Goal: Information Seeking & Learning: Find specific fact

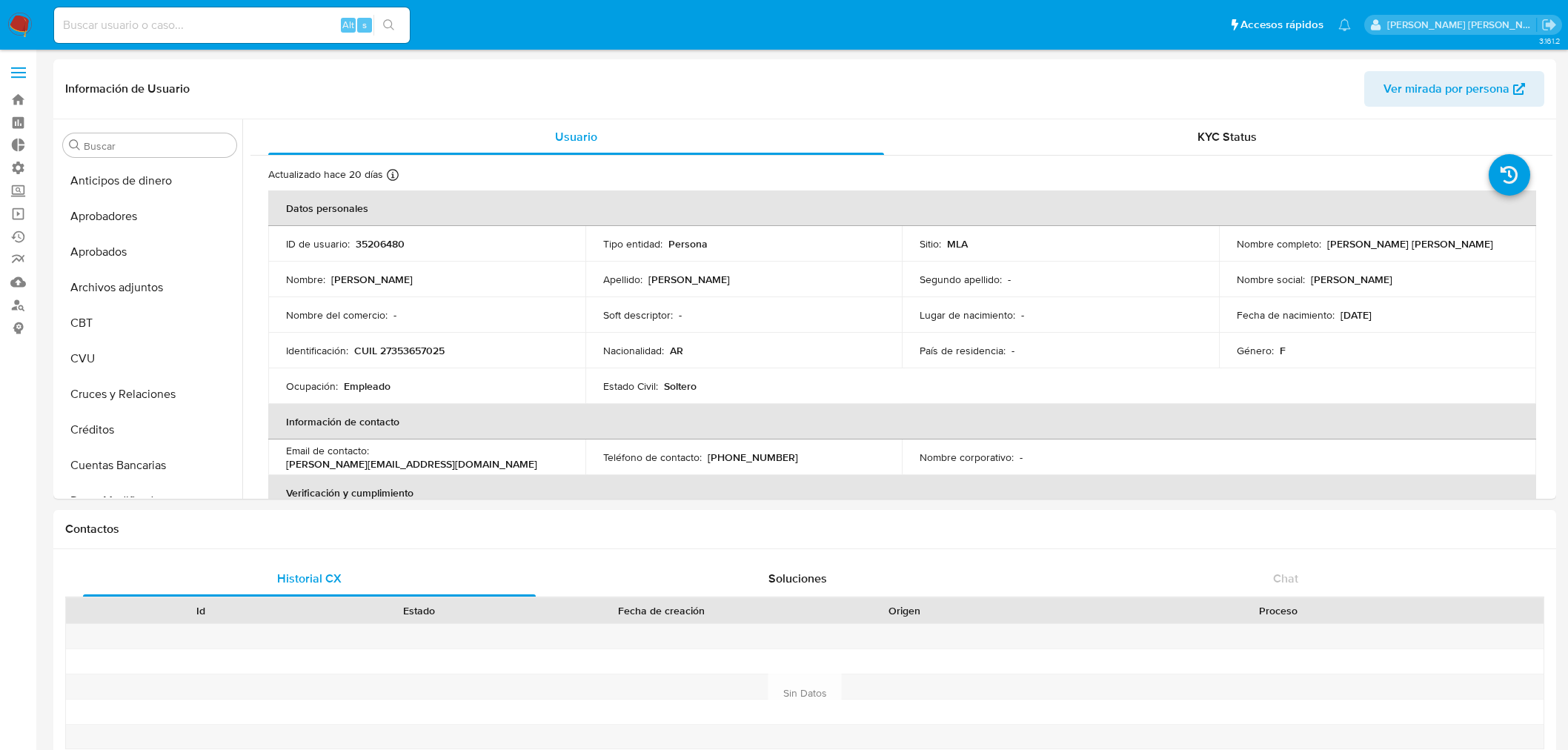
select select "10"
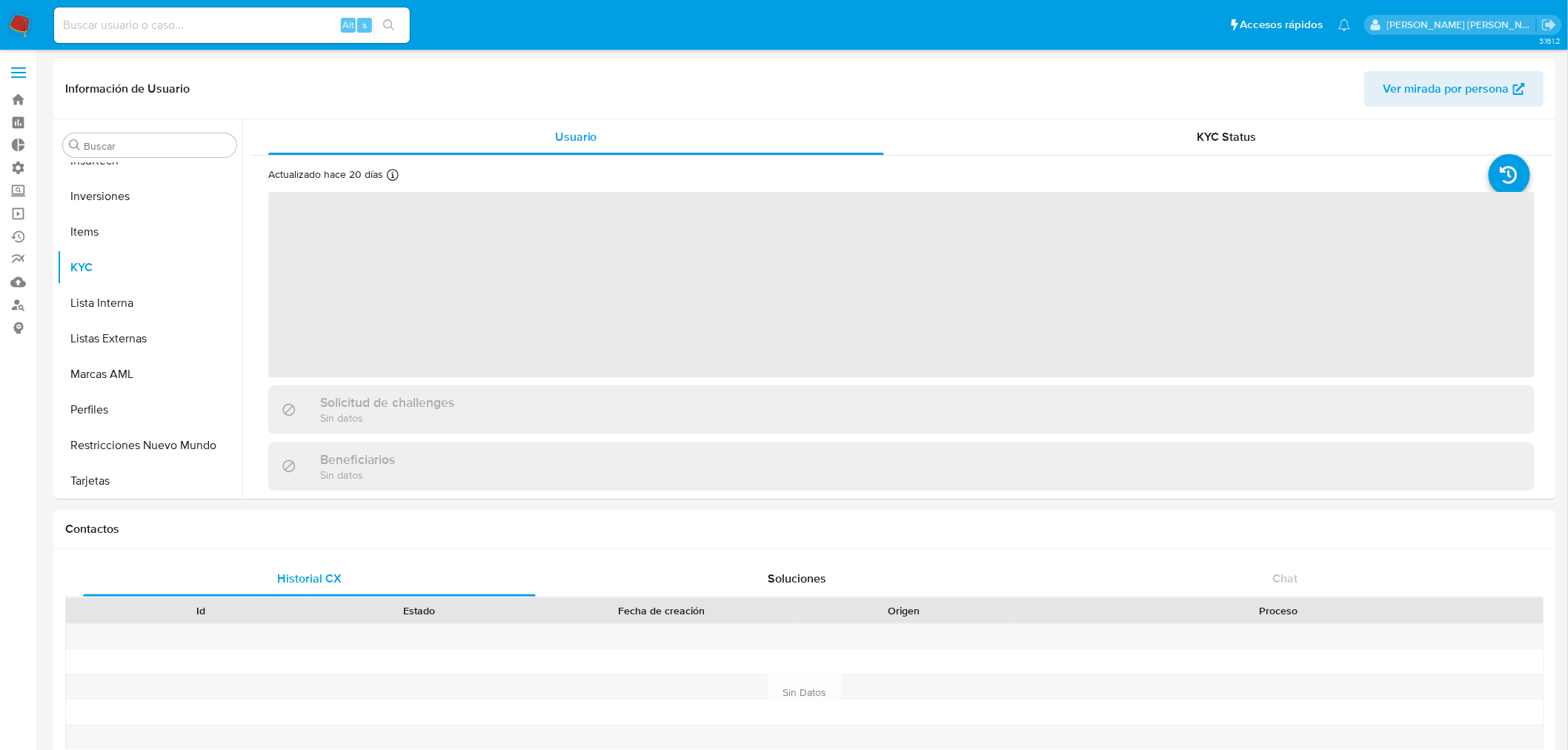
scroll to position [768, 0]
select select "10"
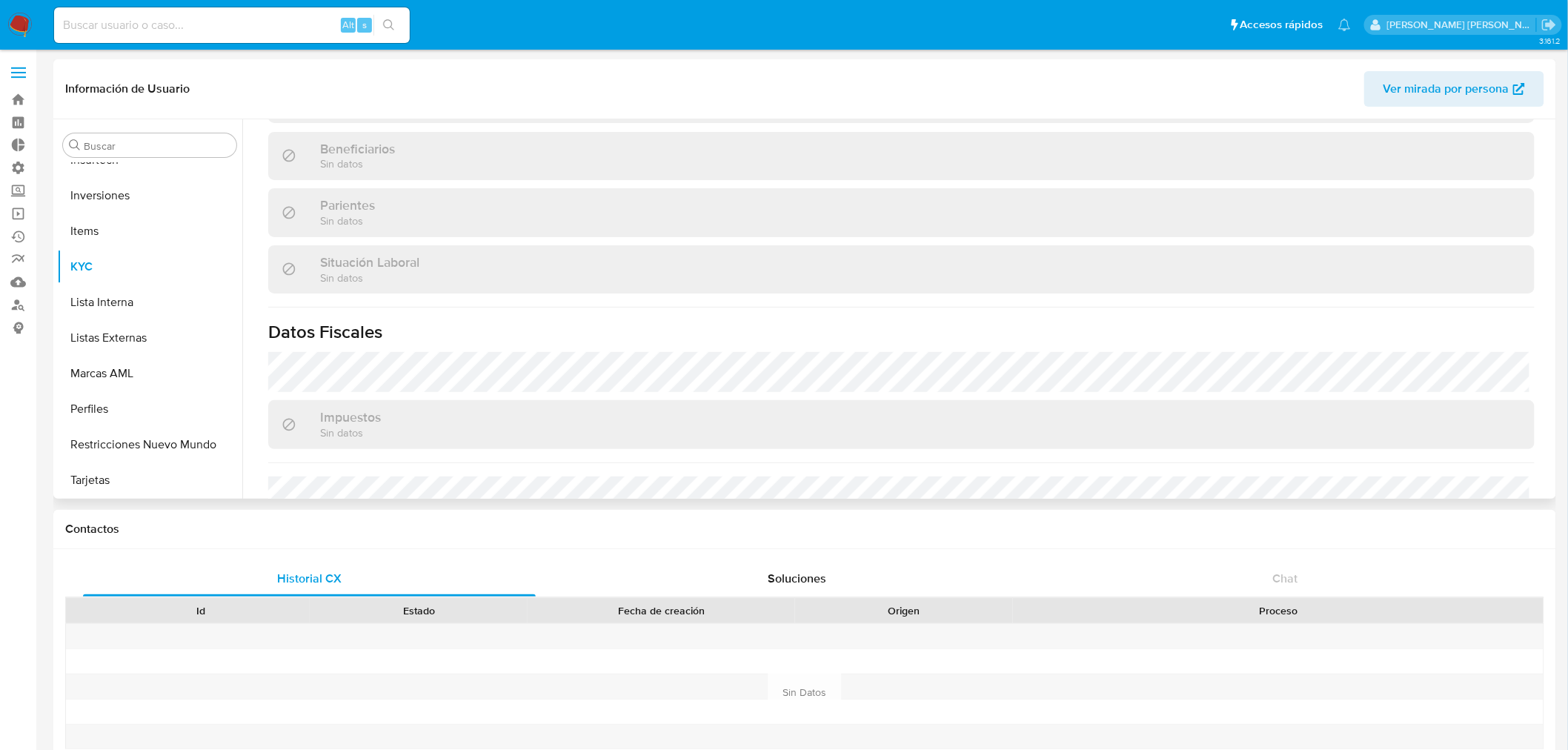
scroll to position [742, 0]
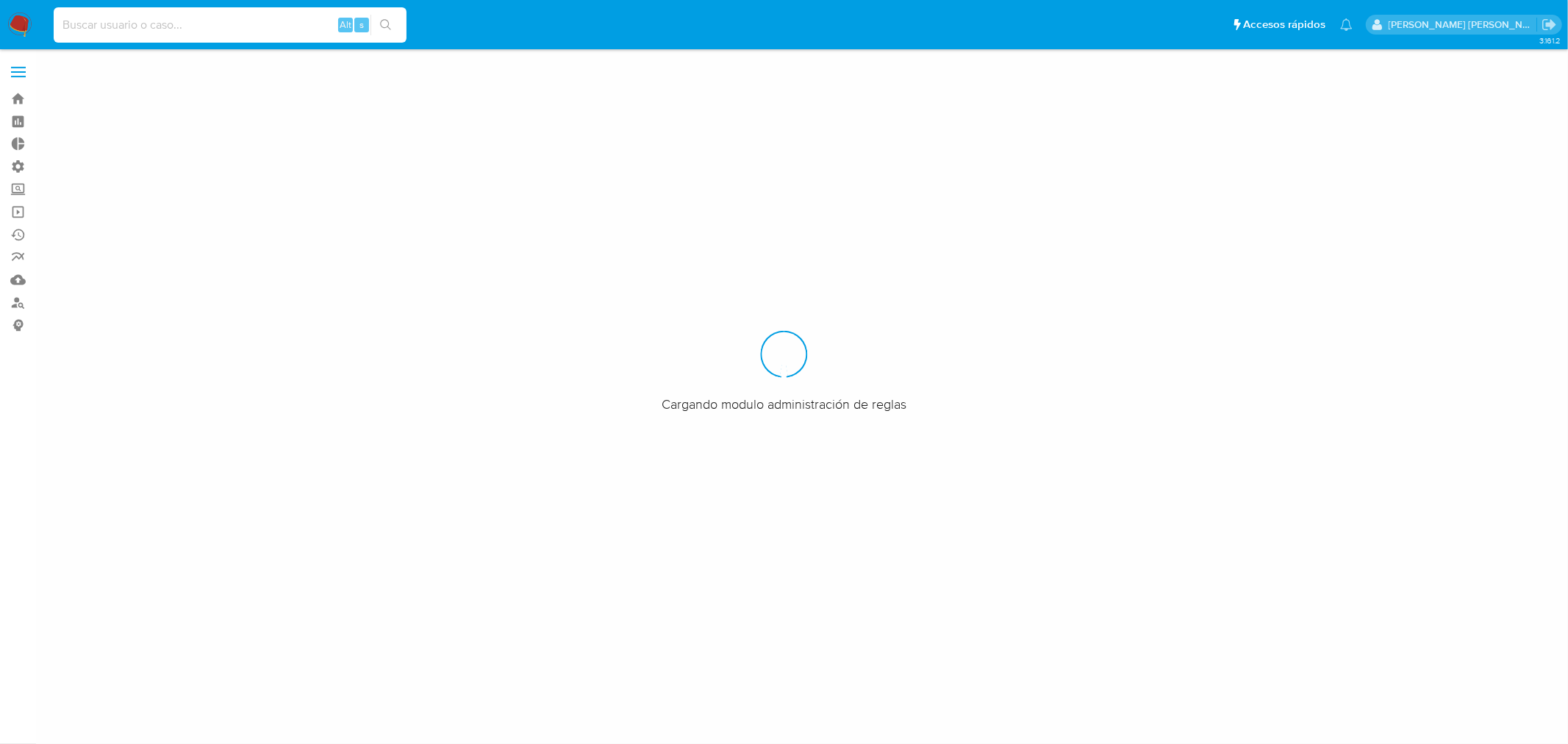
click at [173, 28] on input at bounding box center [230, 25] width 353 height 19
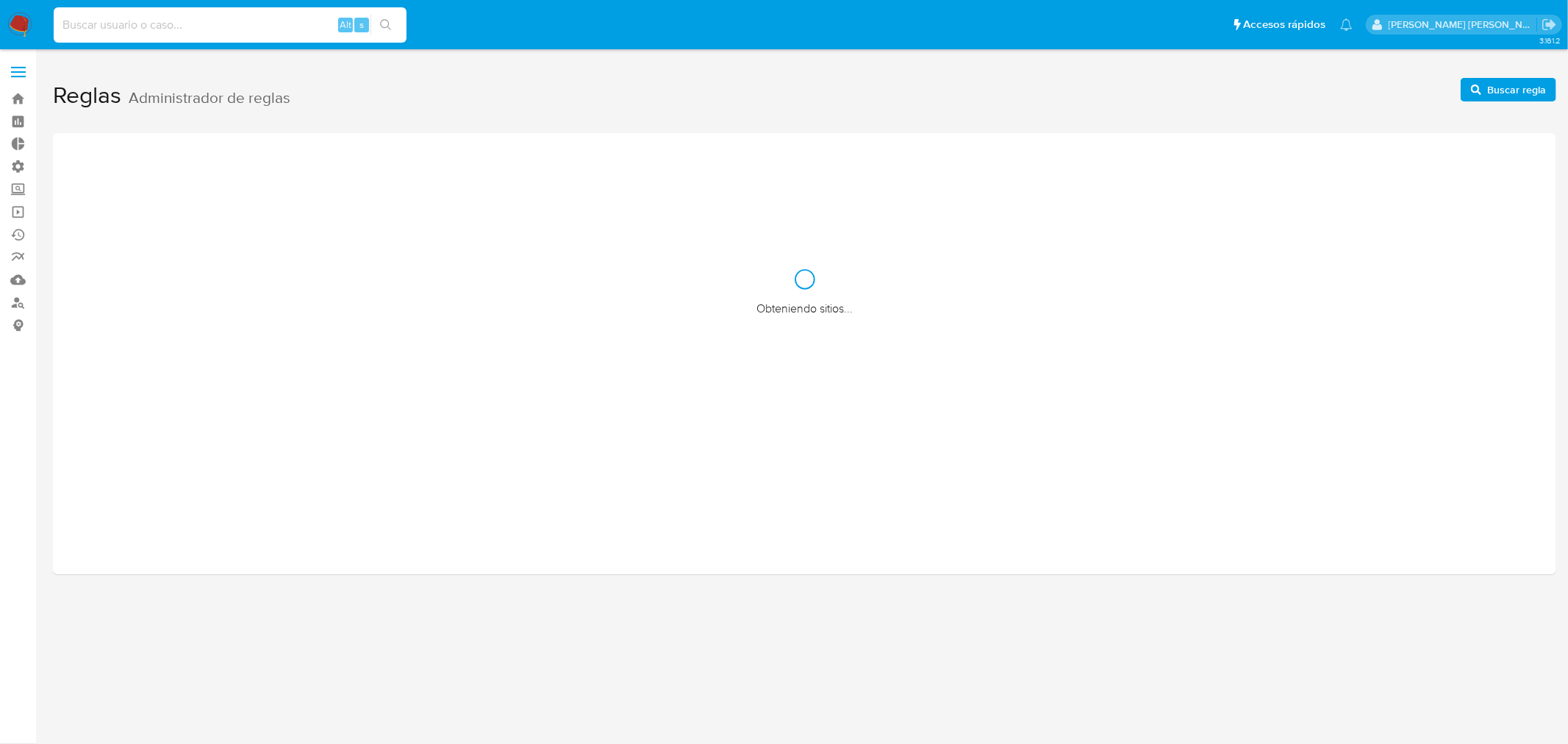
paste input "HsoZg8kn6Jed4dMHSt4PmD7v"
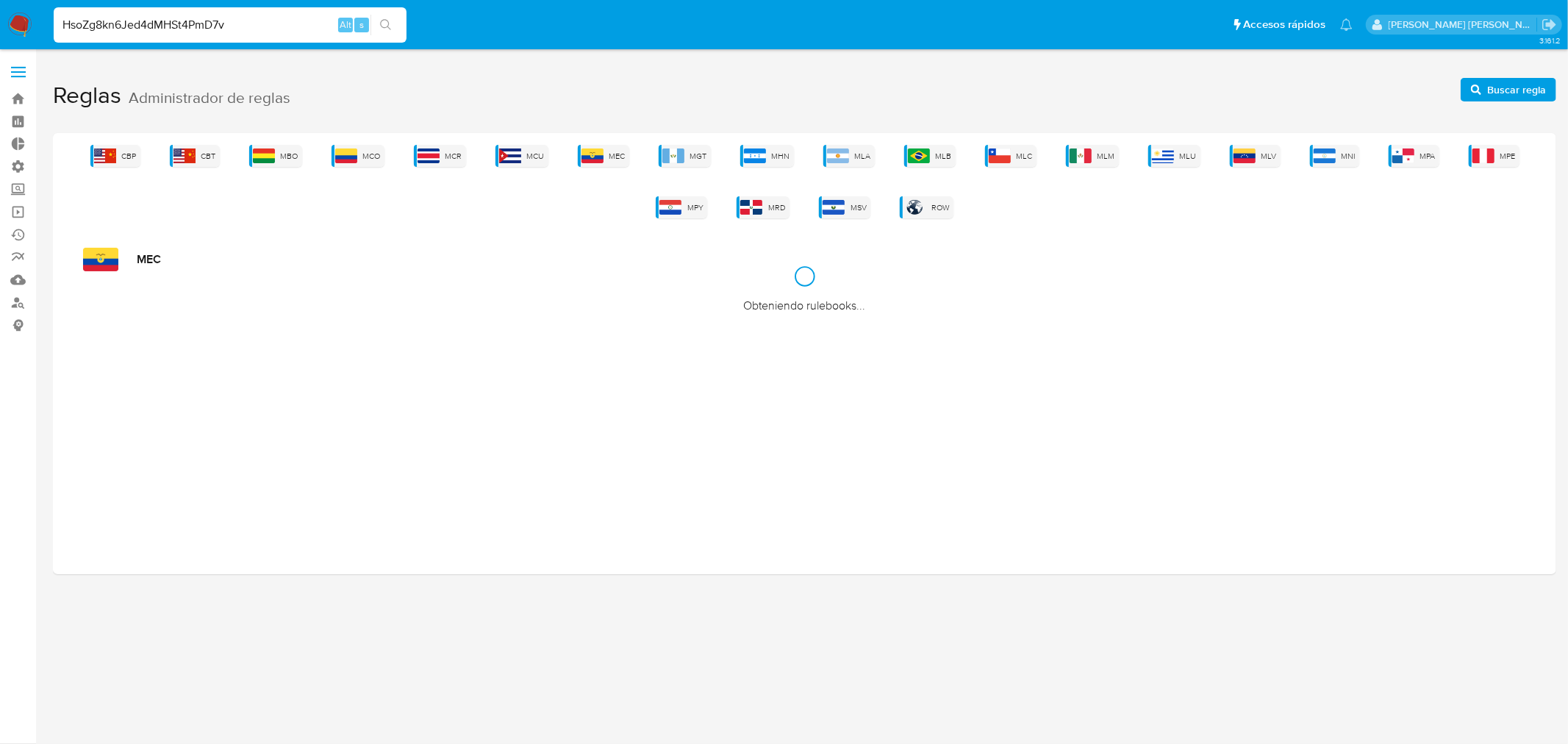
type input "HsoZg8kn6Jed4dMHSt4PmD7v"
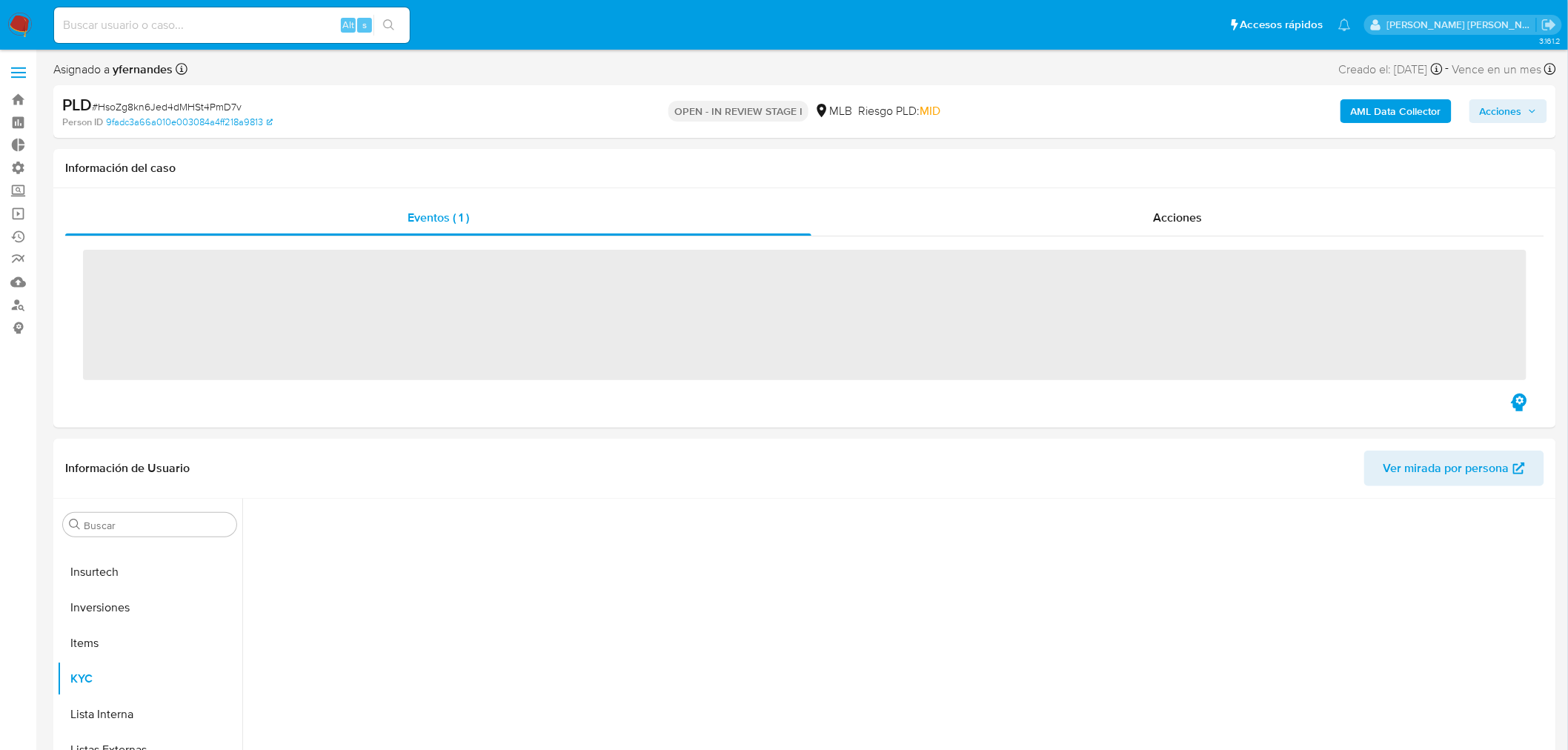
scroll to position [768, 0]
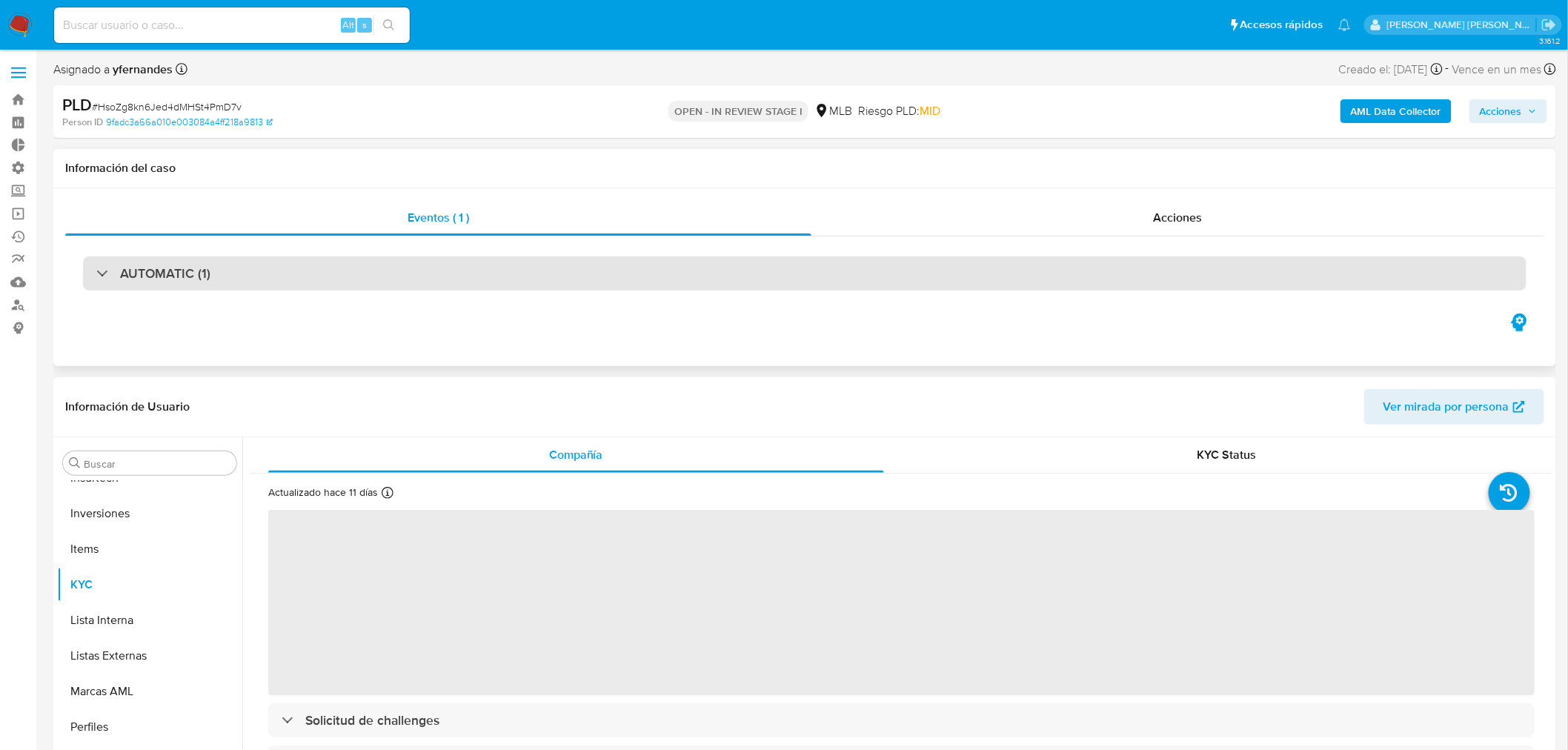
select select "10"
click at [167, 280] on h3 "AUTOMATIC (1)" at bounding box center [165, 274] width 90 height 17
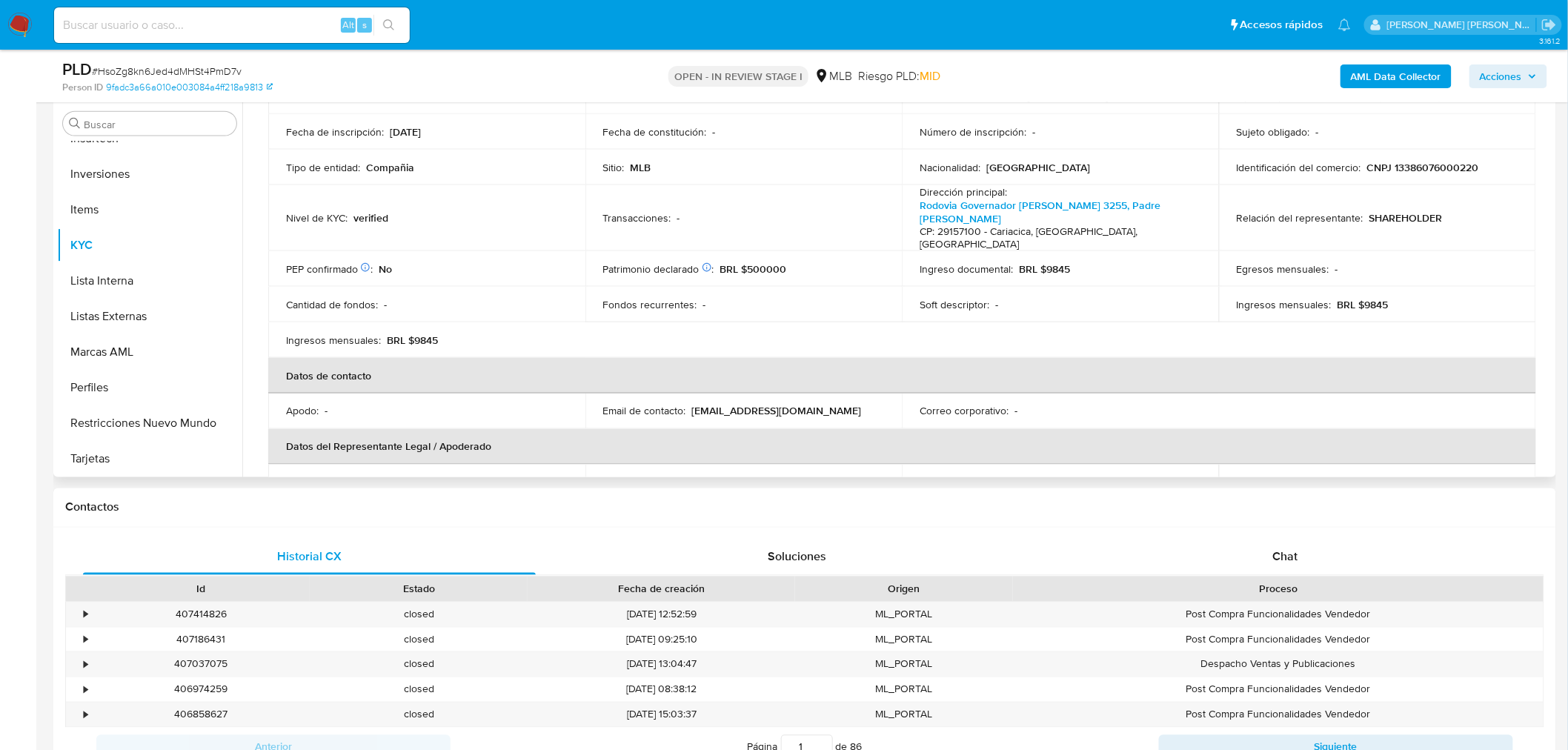
scroll to position [0, 0]
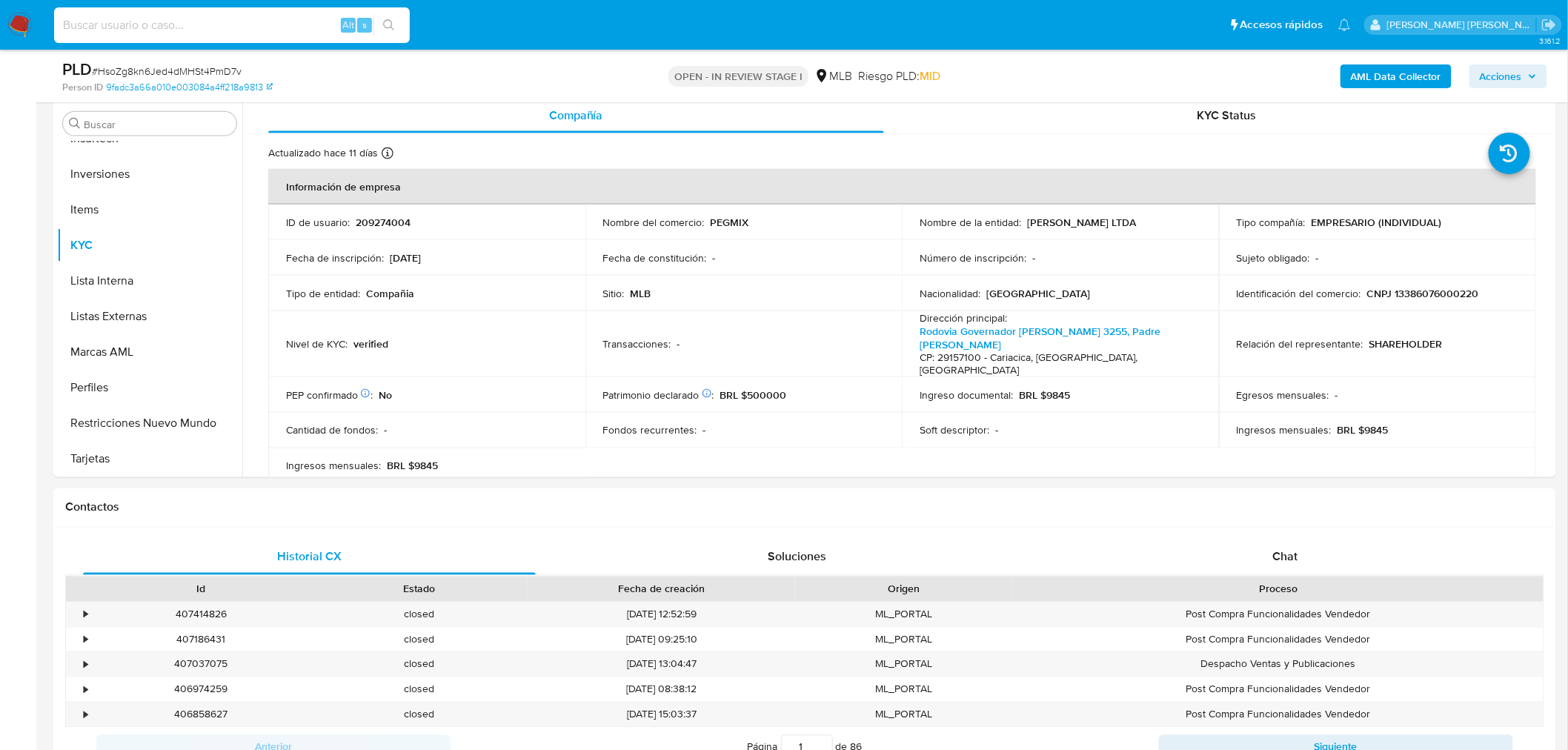
click at [234, 20] on input at bounding box center [232, 26] width 356 height 20
paste input "302698885"
type input "302698885"
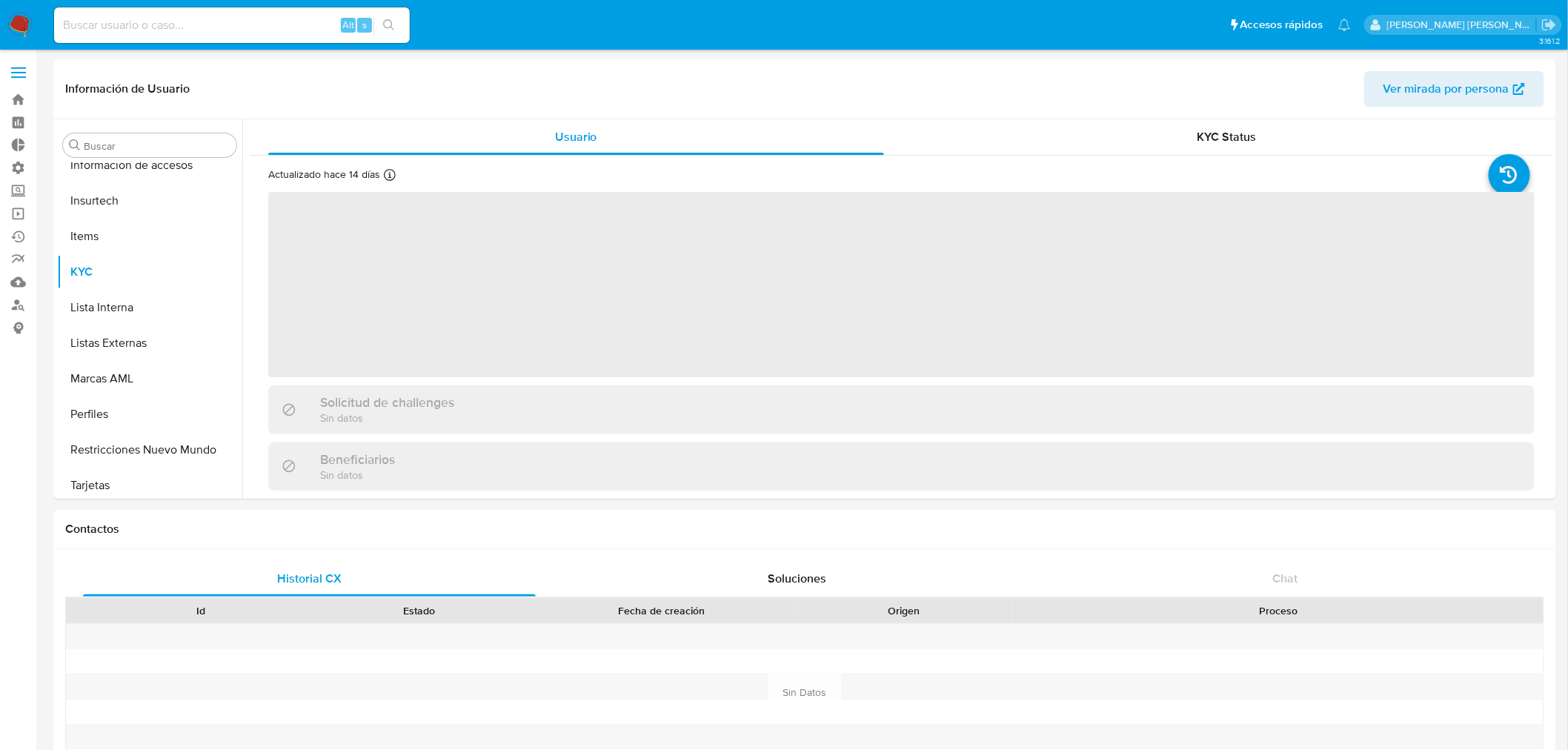
scroll to position [697, 0]
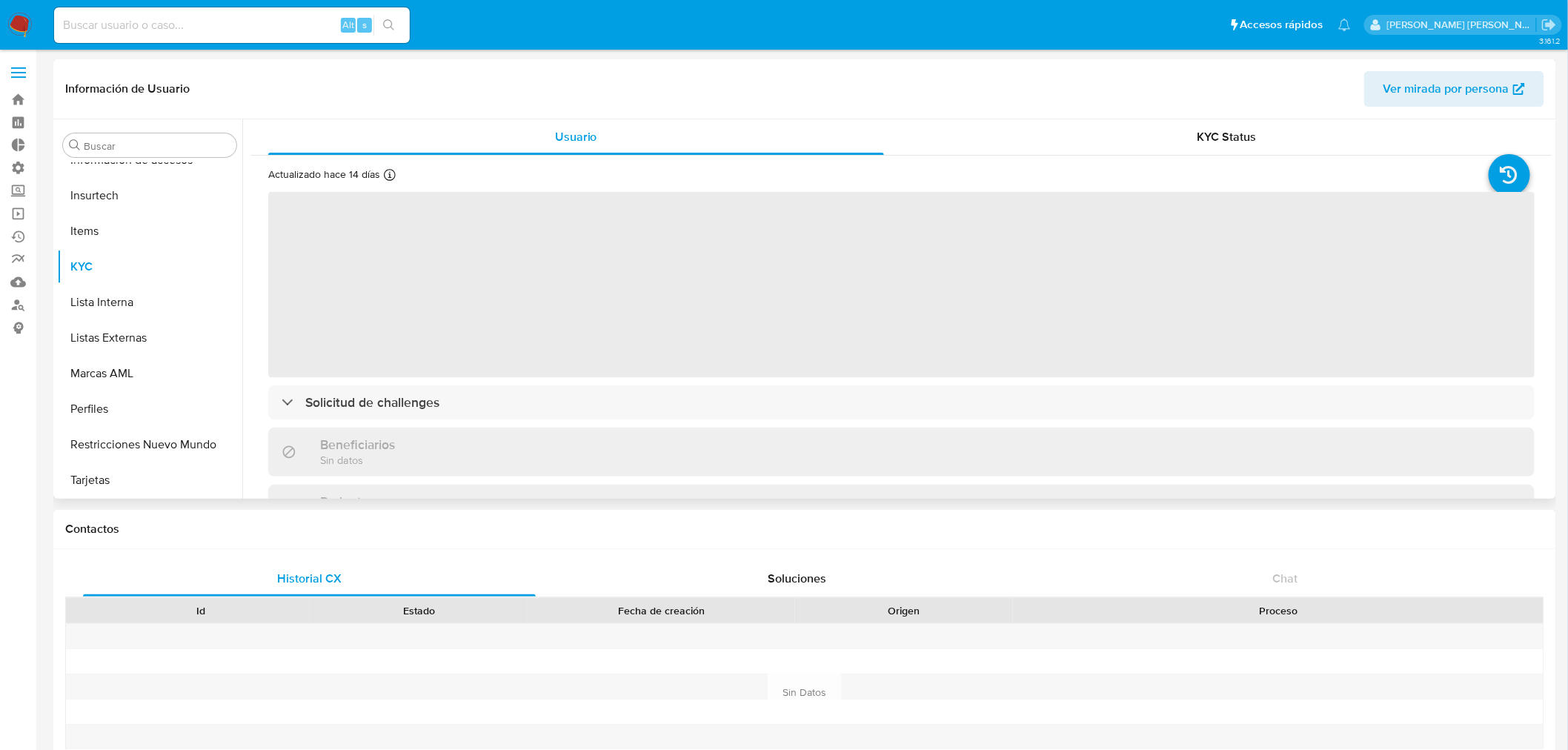
select select "10"
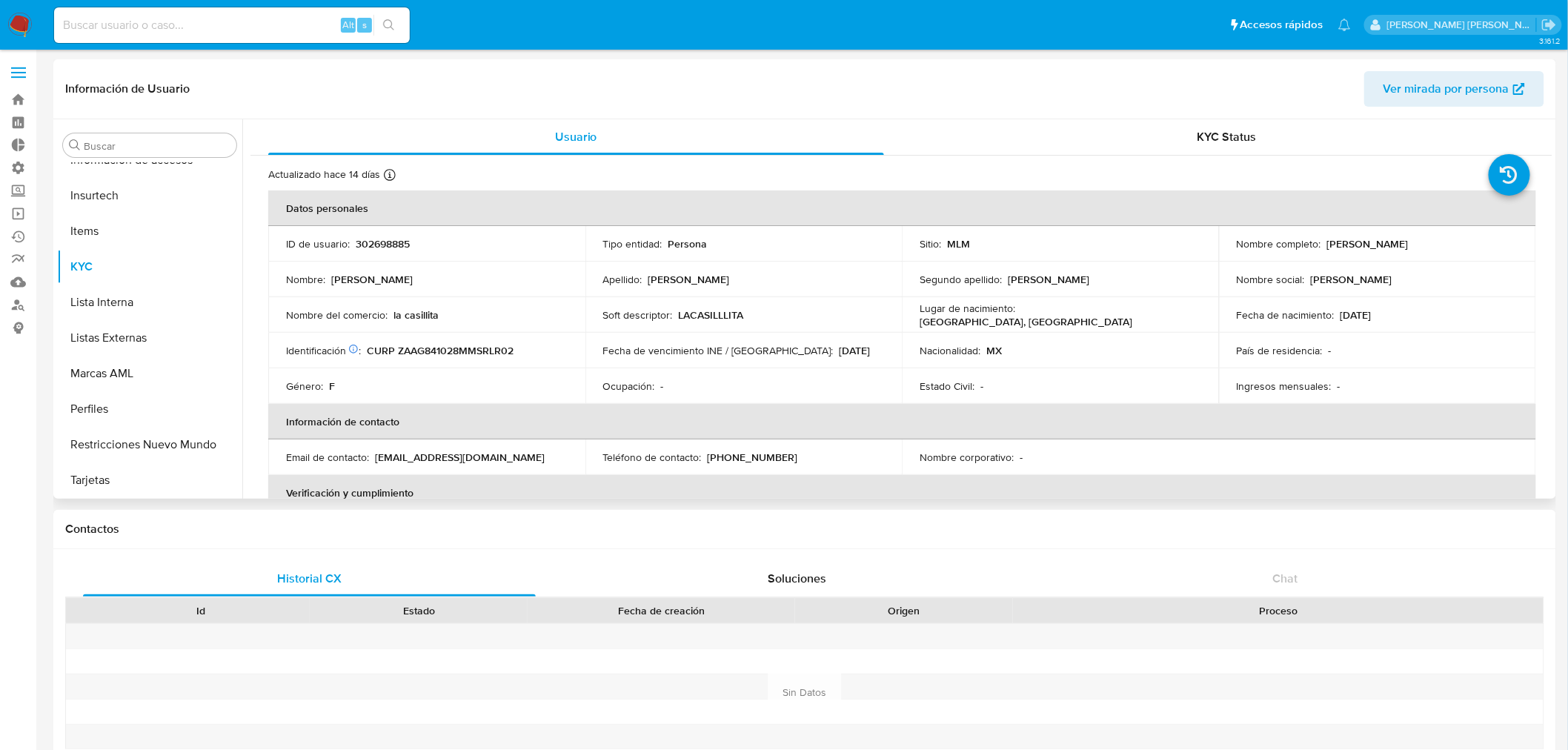
scroll to position [82, 0]
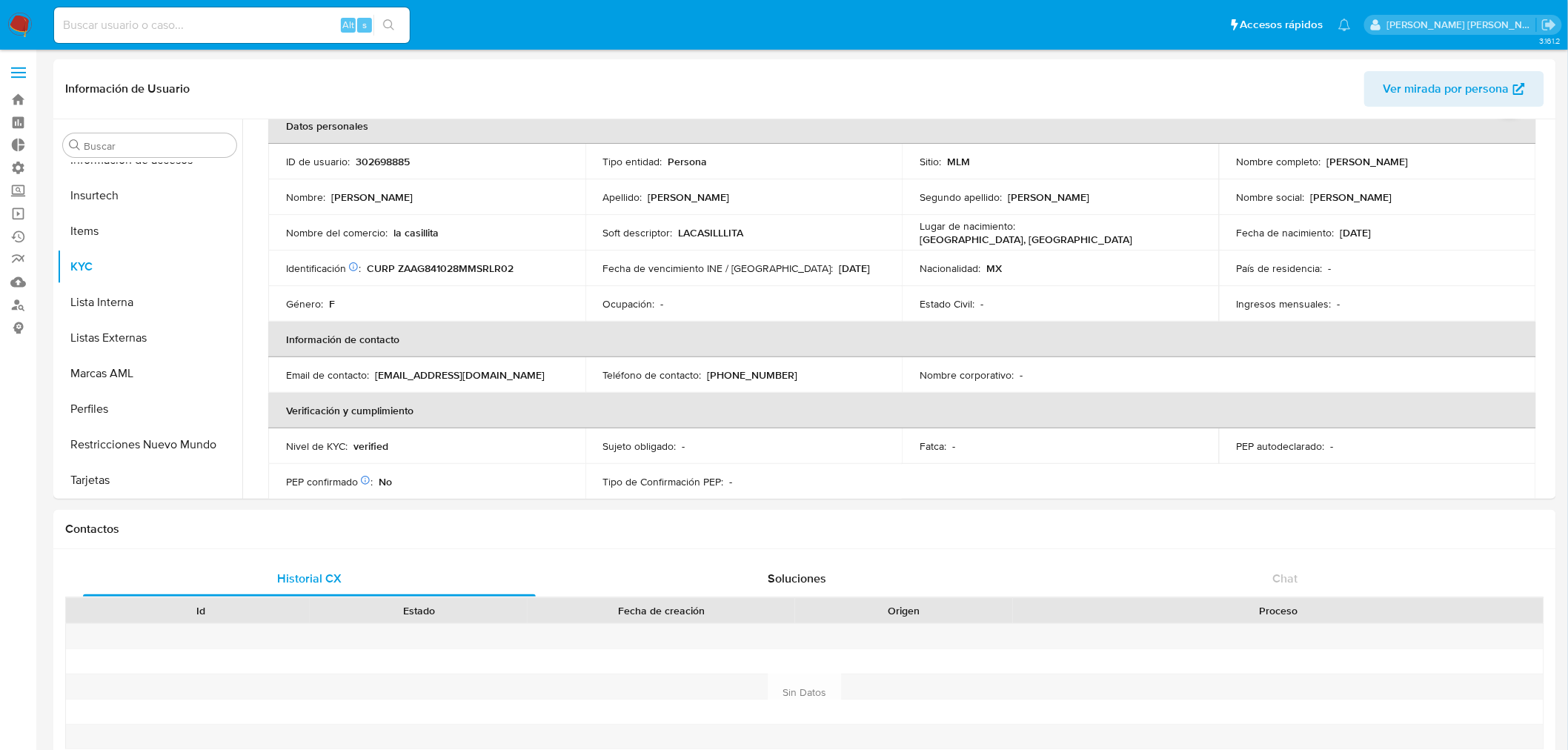
click at [152, 28] on input at bounding box center [232, 26] width 356 height 20
paste input "141628709"
type input "141628709"
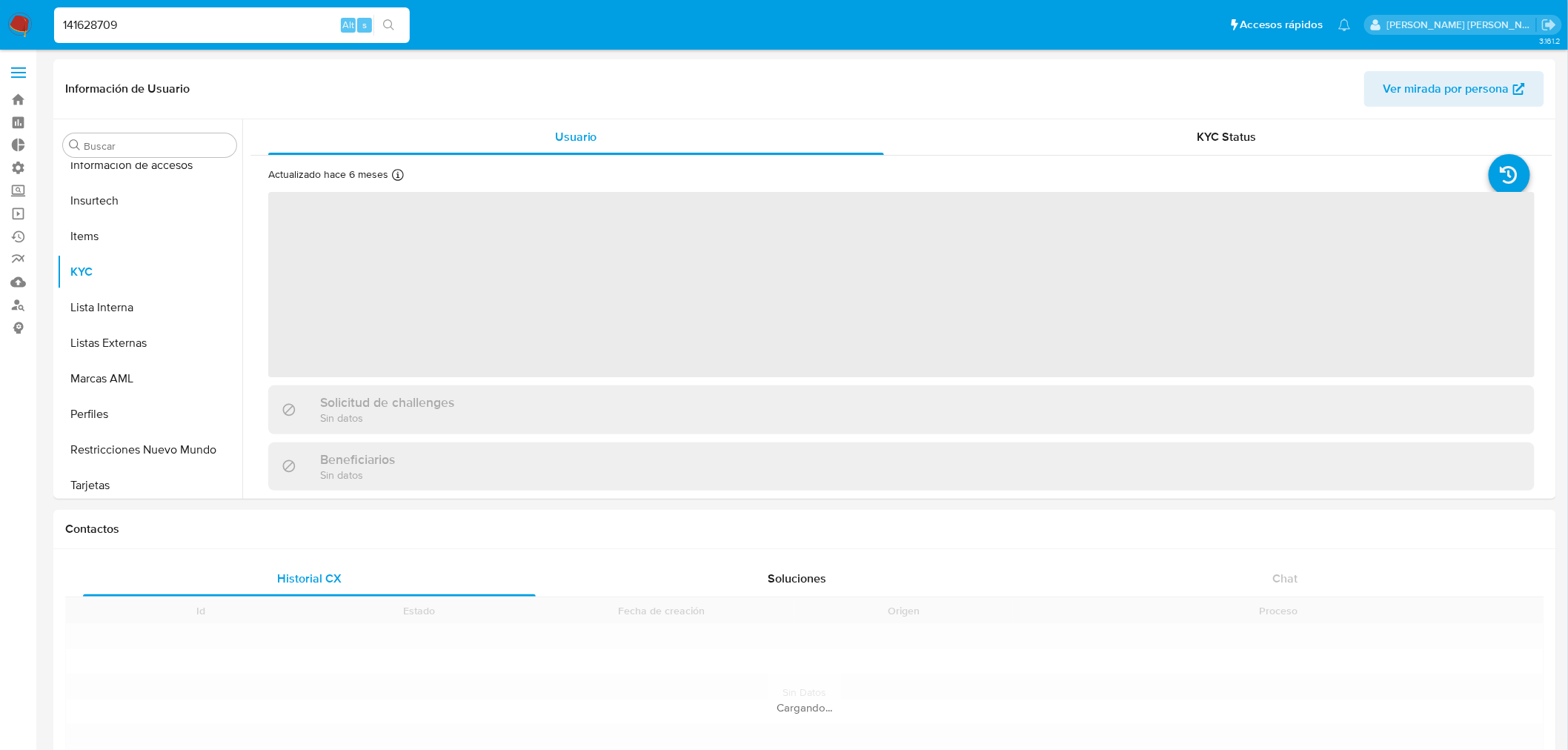
scroll to position [697, 0]
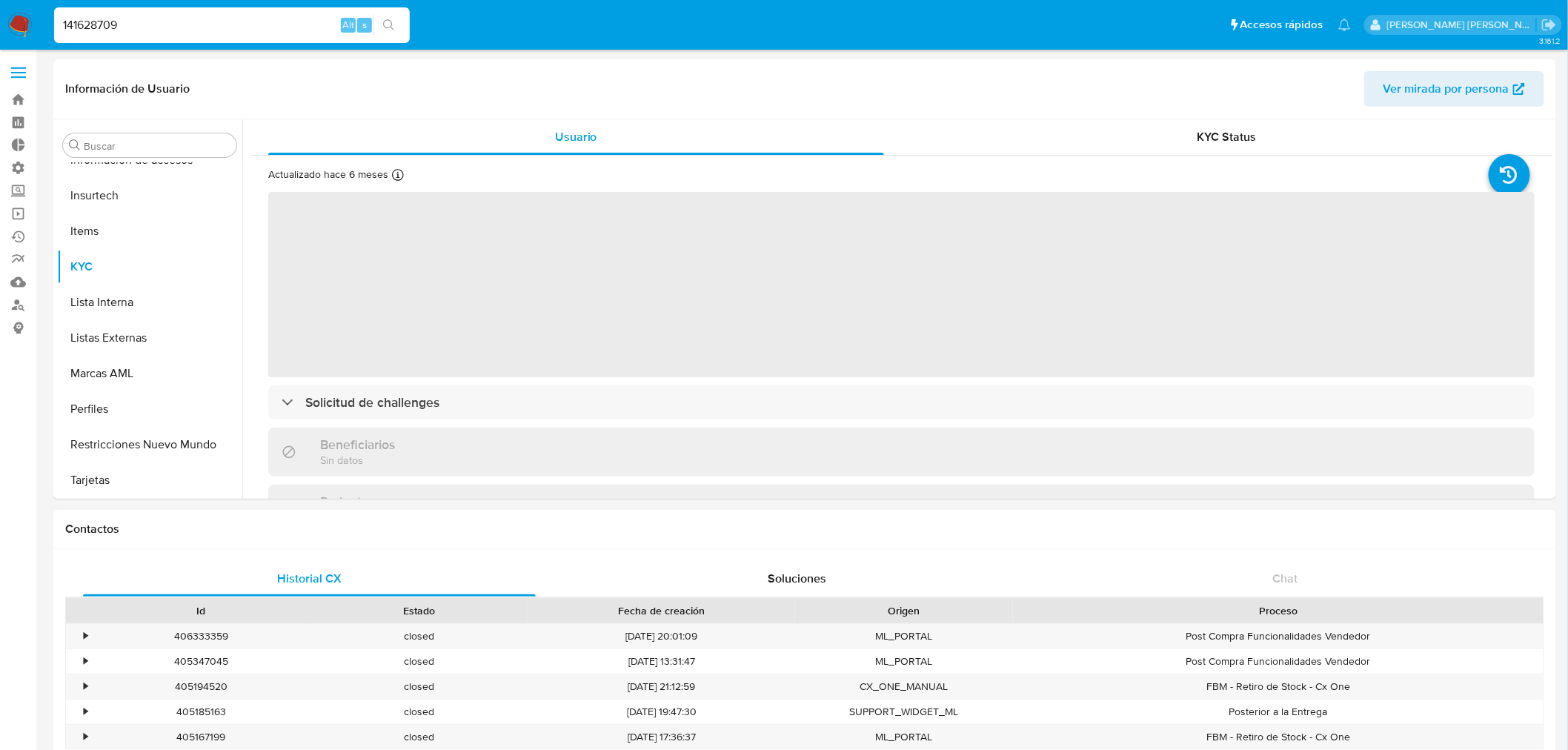
select select "10"
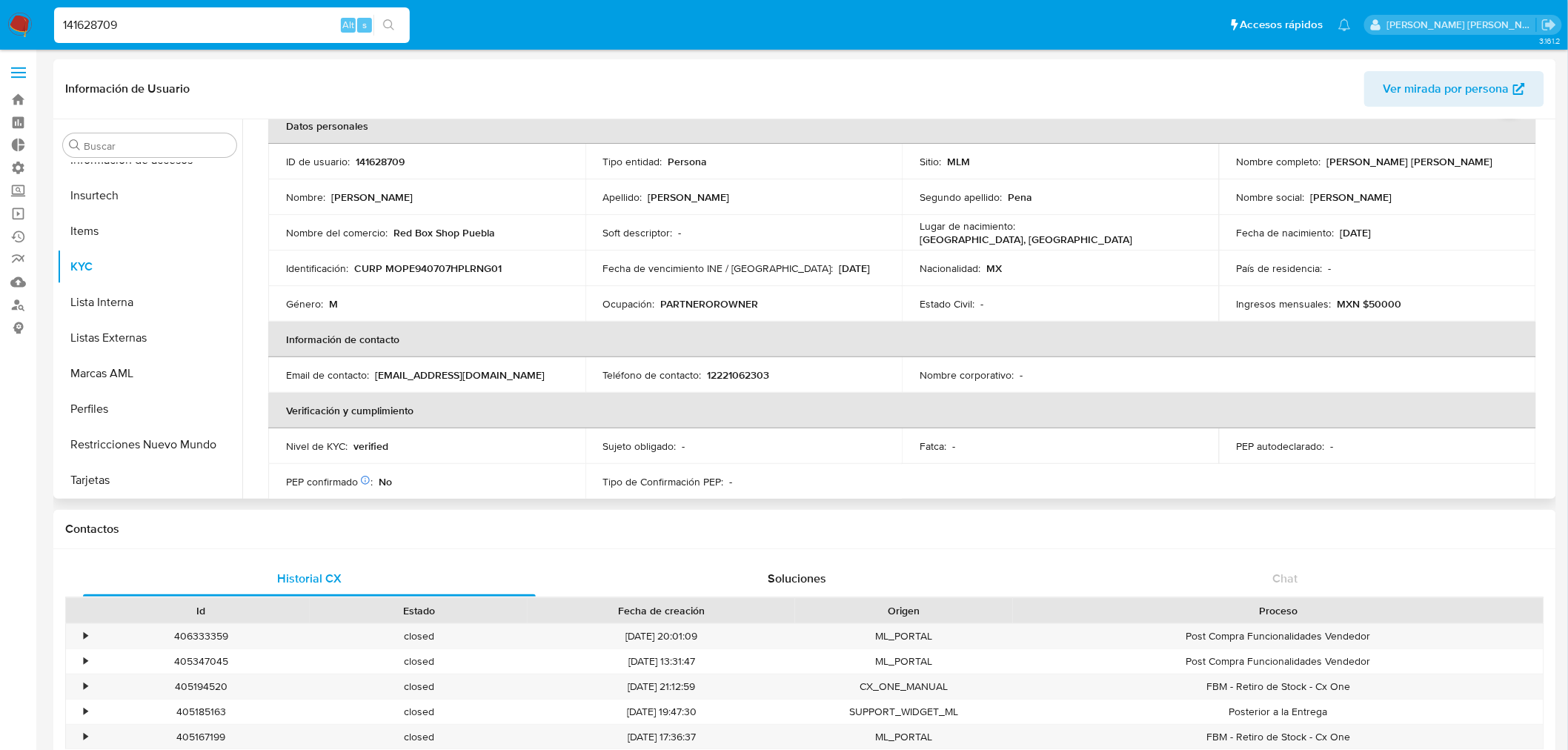
scroll to position [0, 0]
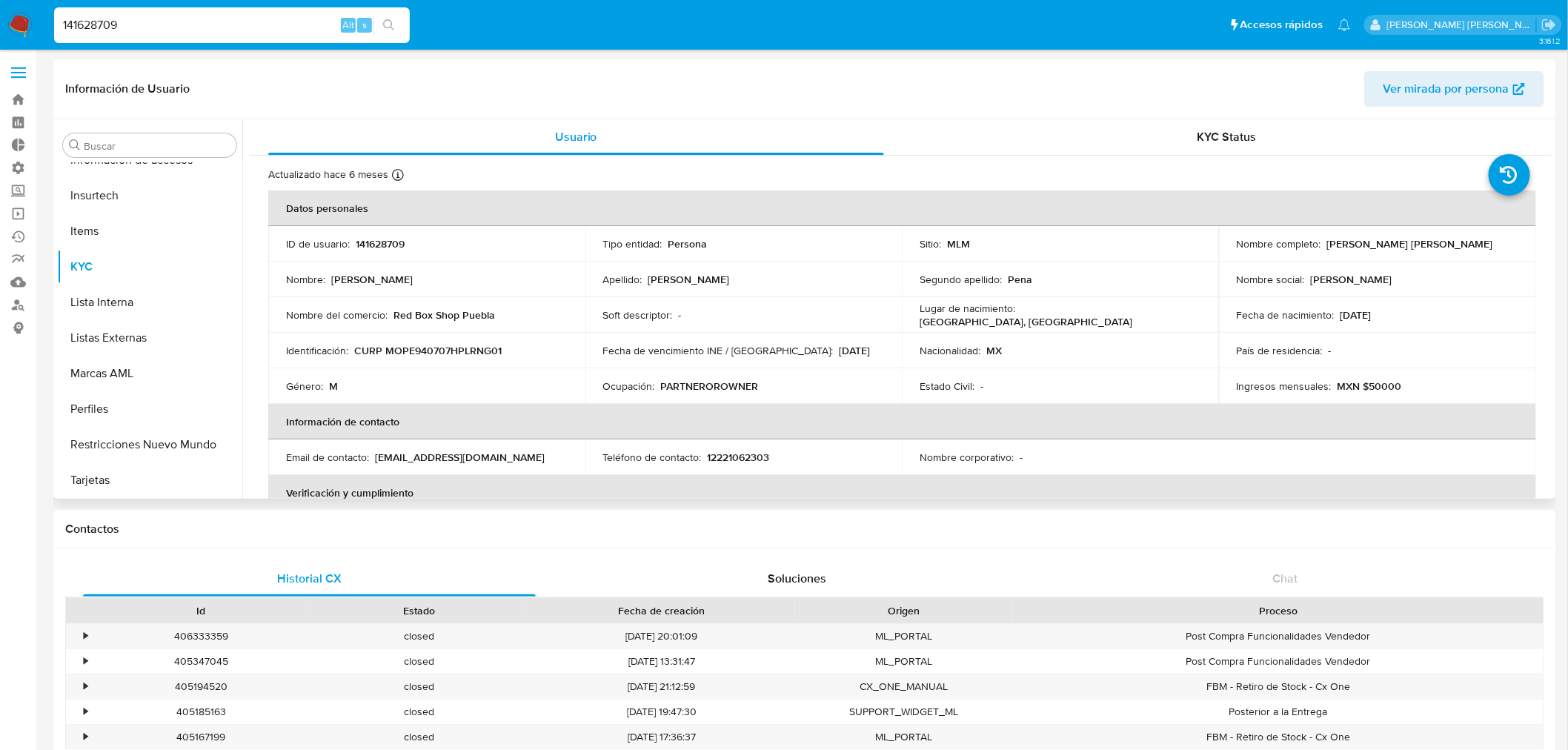
click at [1148, 374] on td "Estado Civil : -" at bounding box center [1060, 386] width 317 height 35
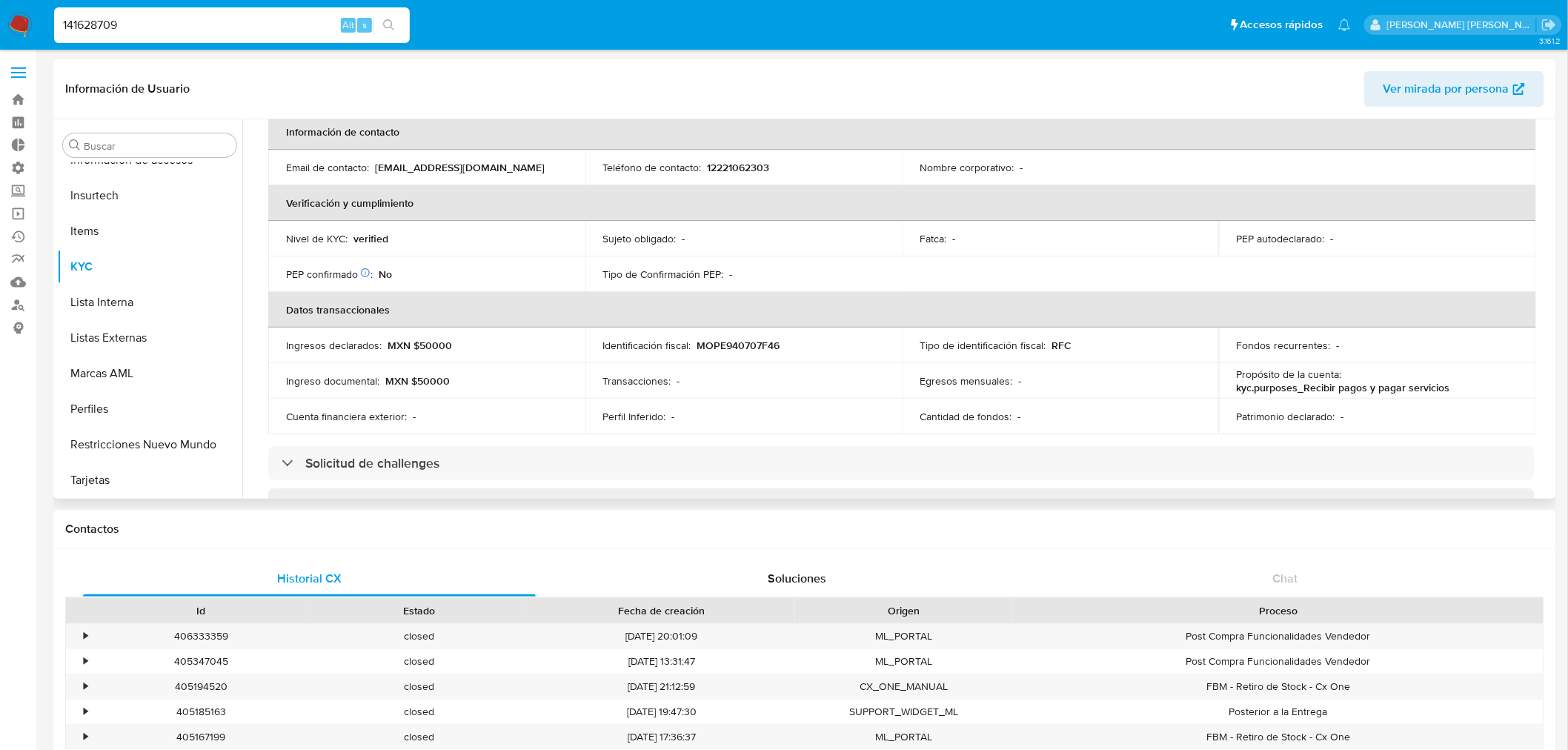
click at [741, 393] on td "Transacciones : -" at bounding box center [744, 381] width 317 height 35
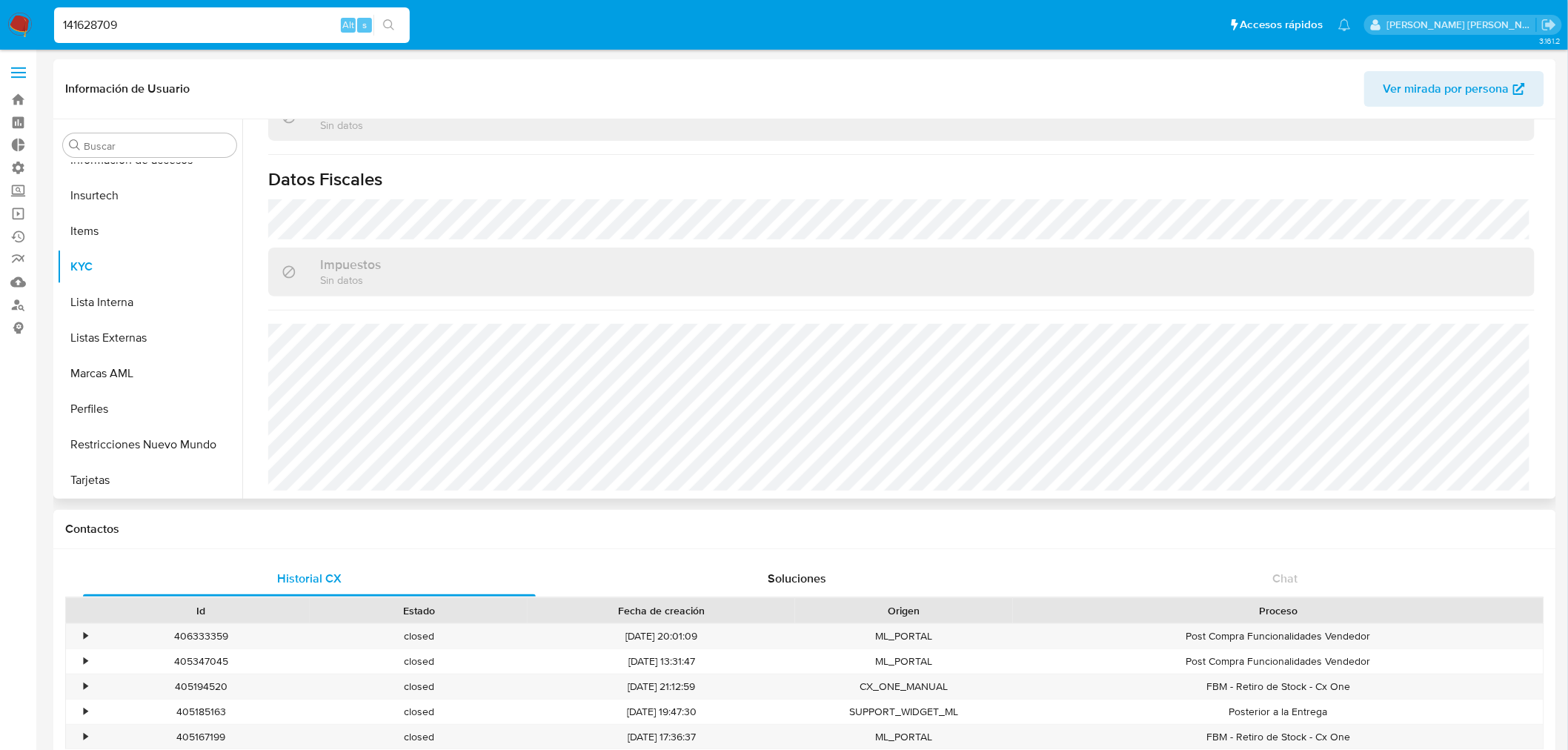
scroll to position [902, 0]
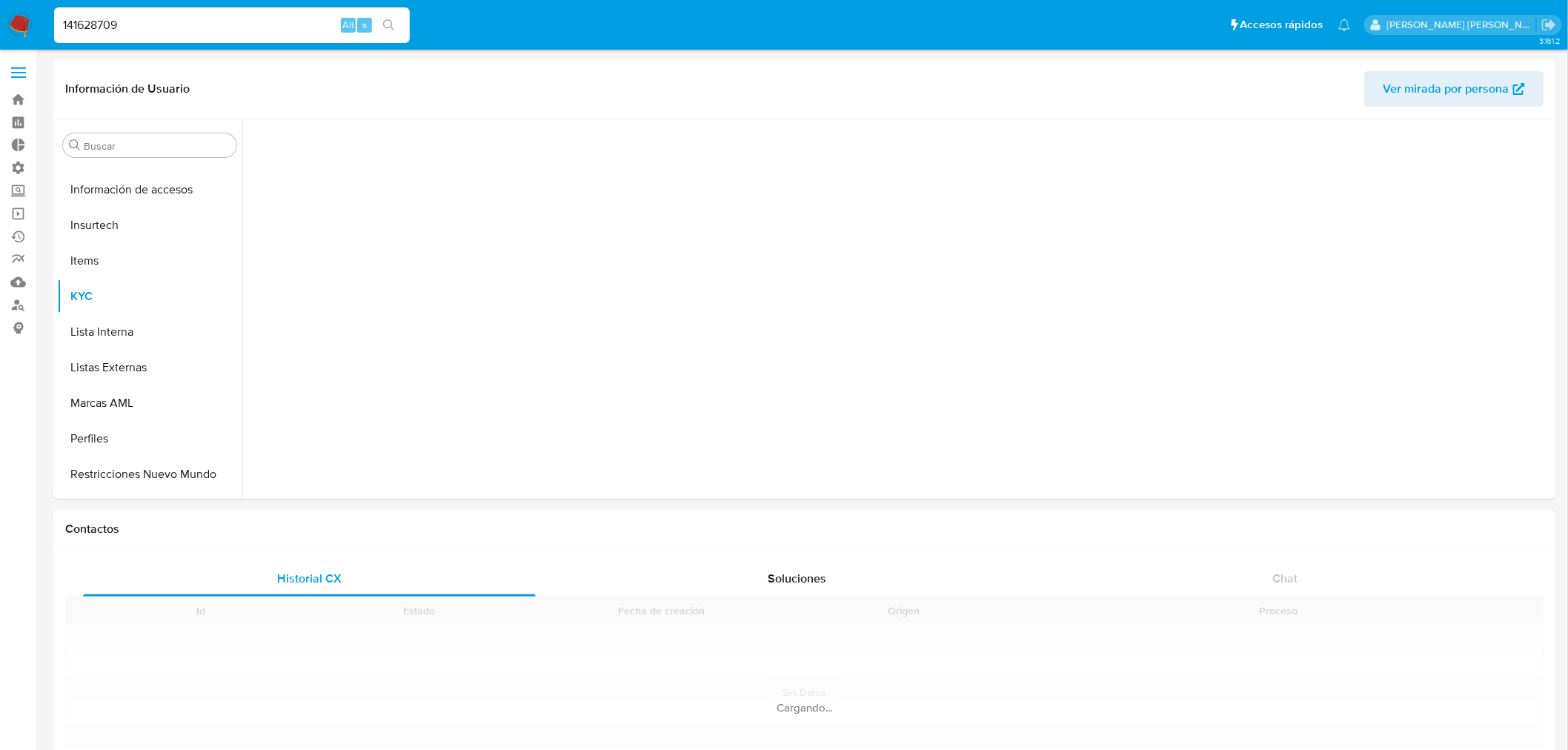
scroll to position [697, 0]
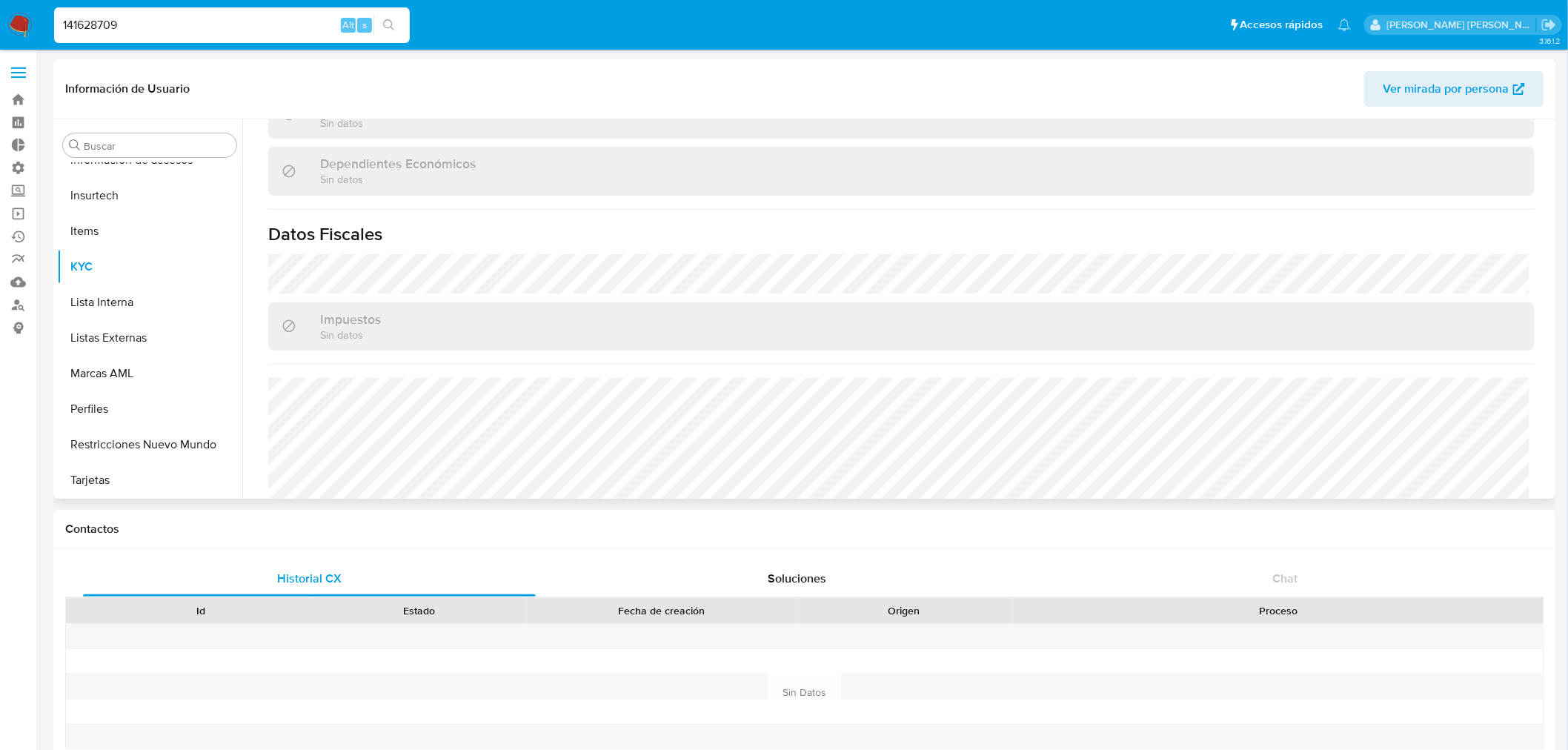
select select "10"
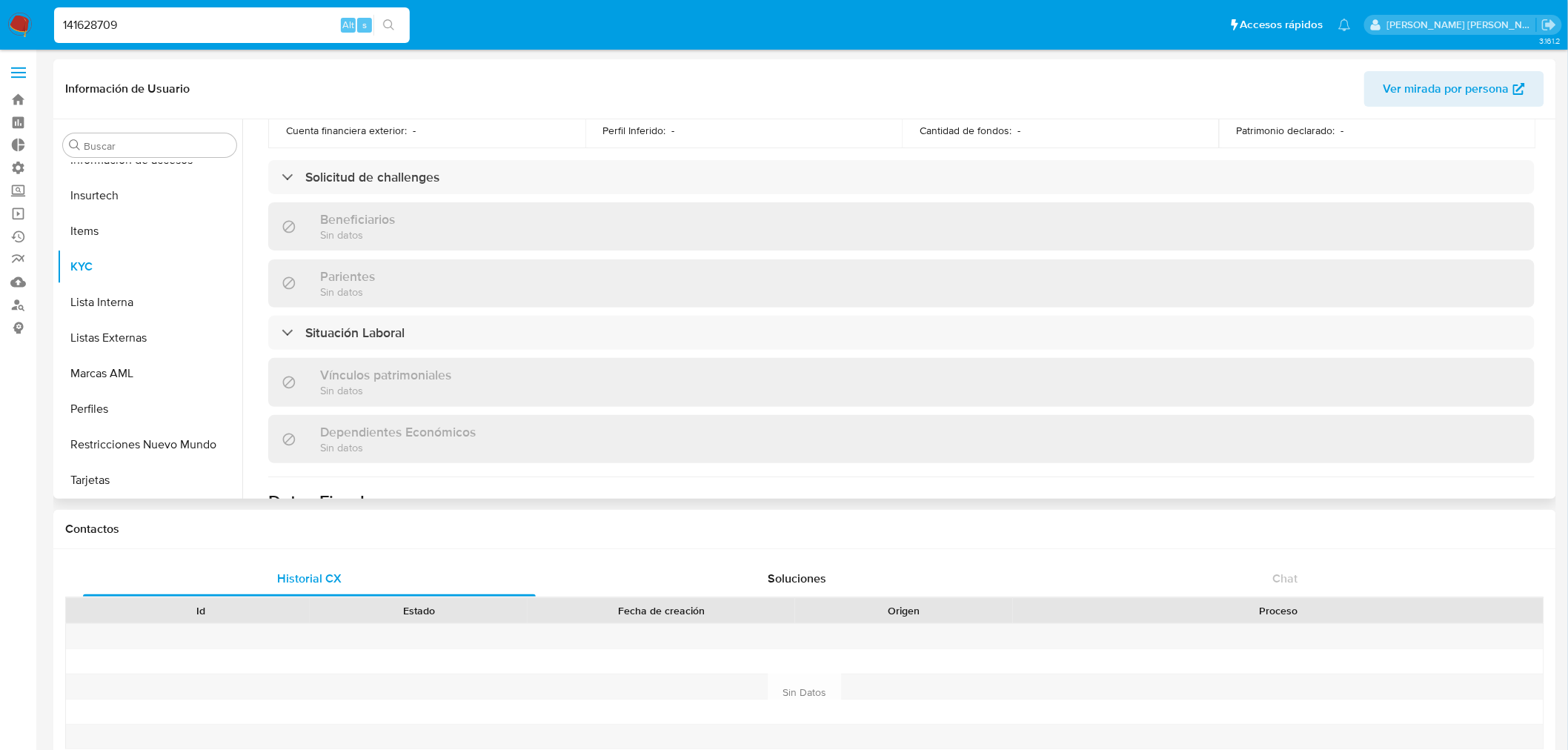
scroll to position [902, 0]
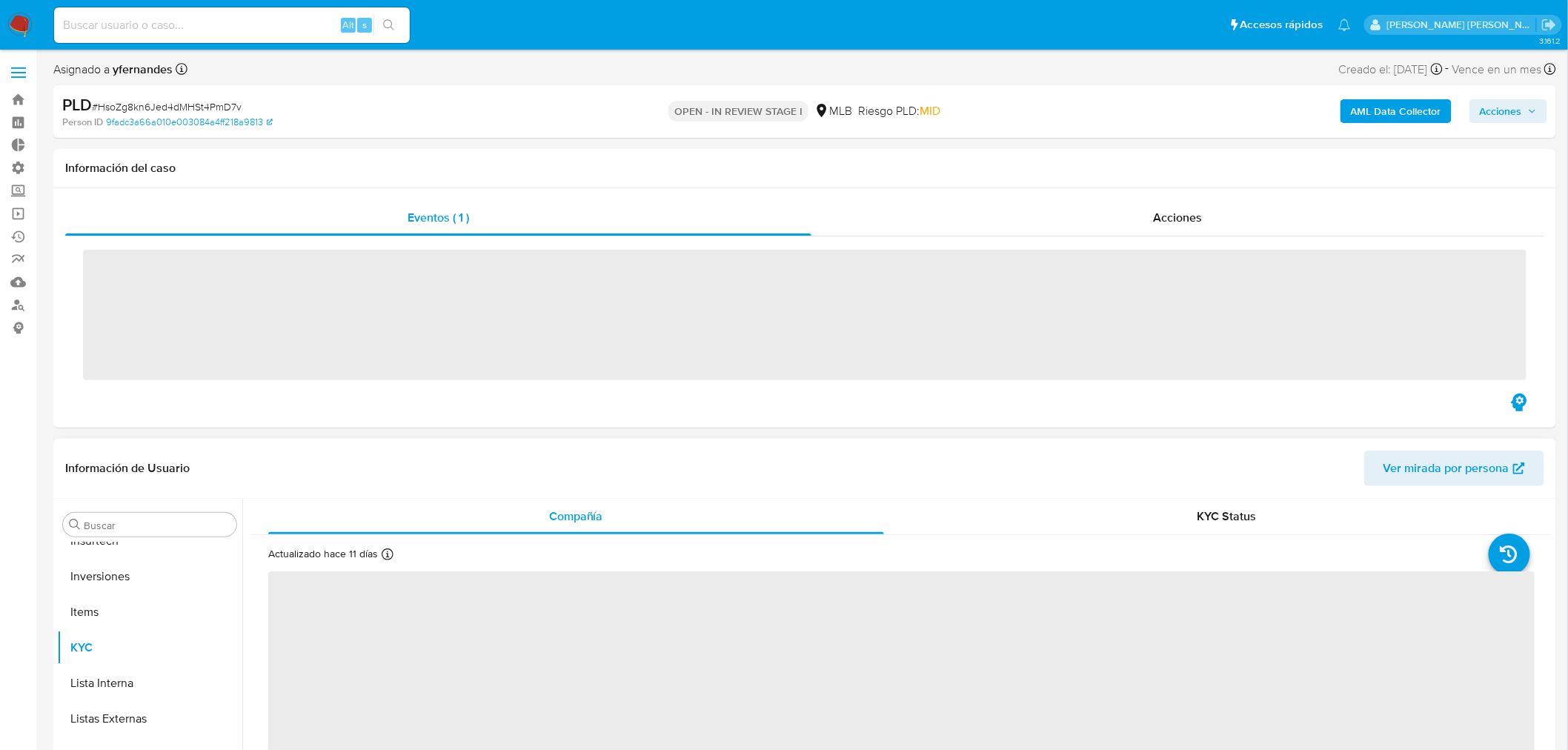
scroll to position [768, 0]
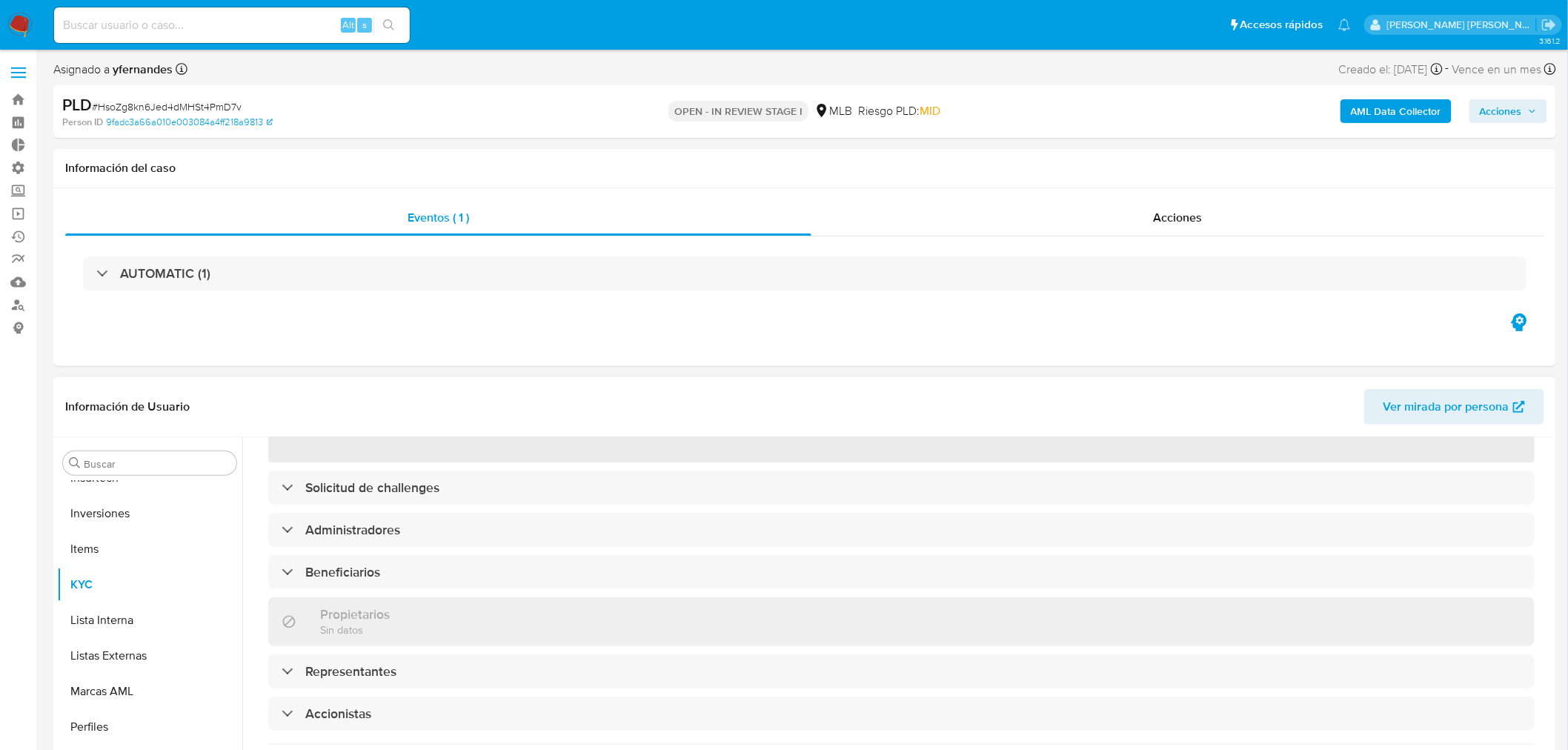
select select "10"
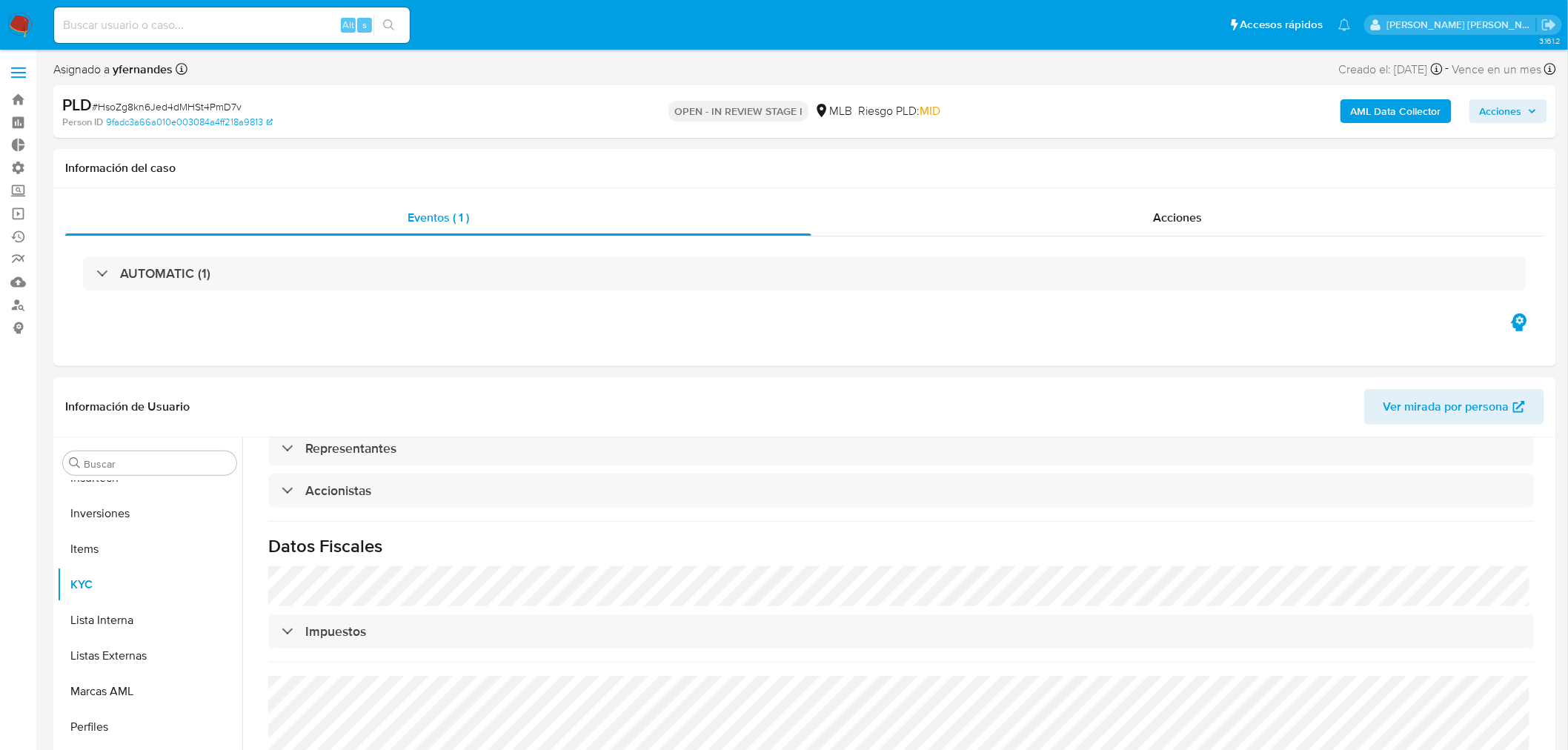
scroll to position [82, 0]
